Goal: Information Seeking & Learning: Learn about a topic

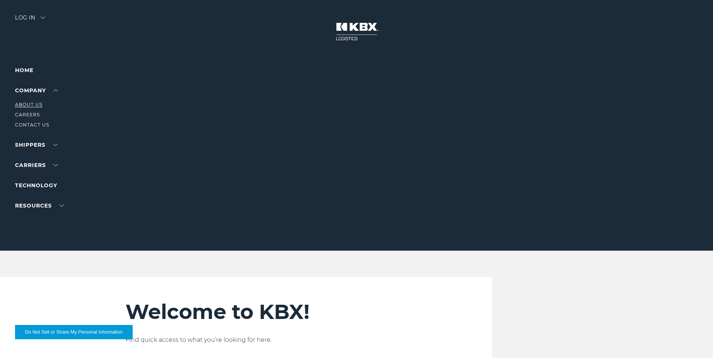
click at [38, 104] on link "About Us" at bounding box center [28, 105] width 27 height 6
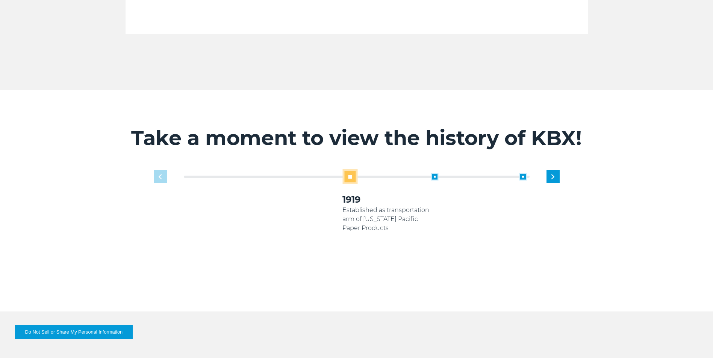
scroll to position [451, 0]
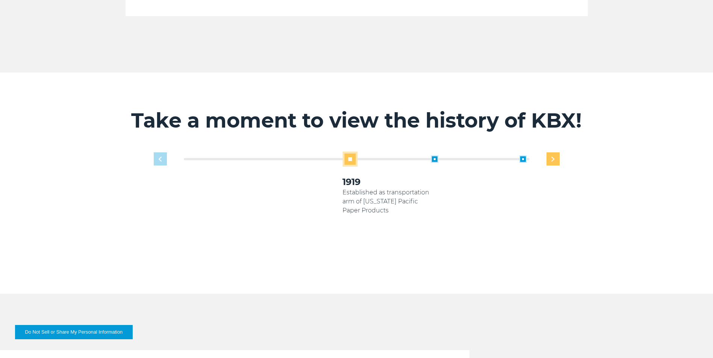
click at [555, 153] on div "Next slide" at bounding box center [552, 159] width 13 height 13
click at [162, 153] on div "Previous slide" at bounding box center [160, 159] width 13 height 13
click at [162, 152] on div "1919 Established as transportation arm of Georgia Pacific Paper Products 2005 2…" at bounding box center [356, 212] width 413 height 120
click at [435, 156] on span at bounding box center [435, 160] width 8 height 8
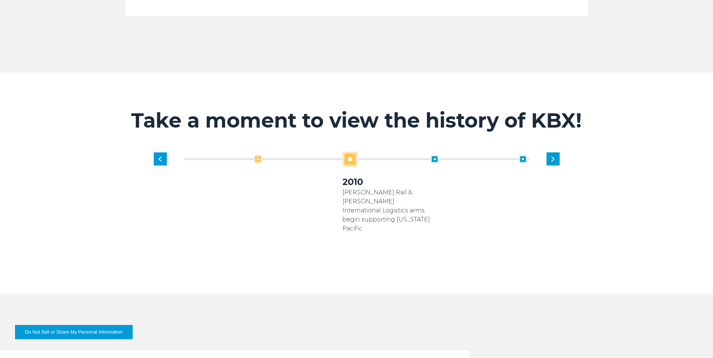
click at [435, 156] on span at bounding box center [435, 160] width 8 height 8
click at [555, 152] on div "1919 Established as transportation arm of Georgia Pacific Paper Products 2005 K…" at bounding box center [386, 206] width 353 height 109
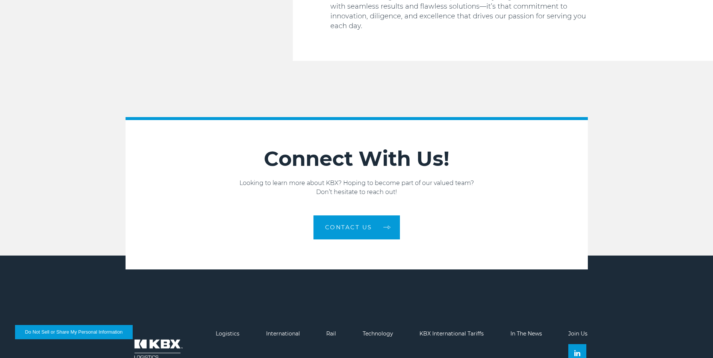
scroll to position [1268, 0]
